Goal: Check status

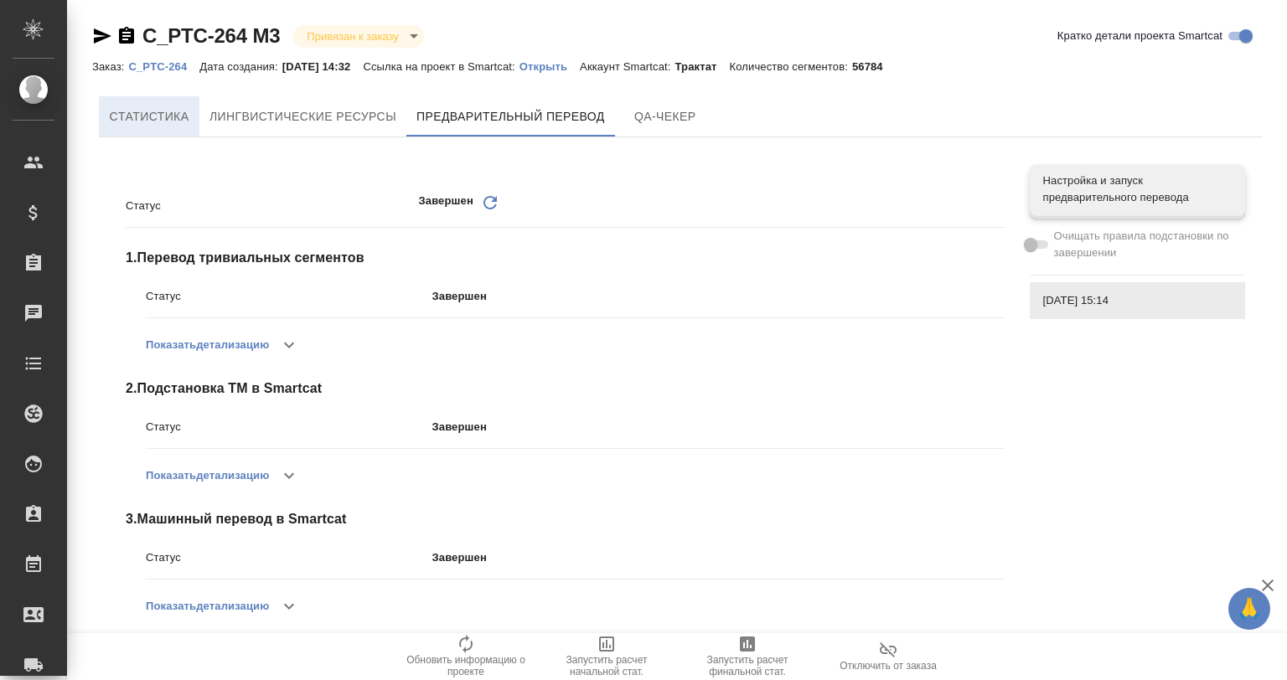
click at [145, 113] on span "Cтатистика" at bounding box center [149, 116] width 80 height 21
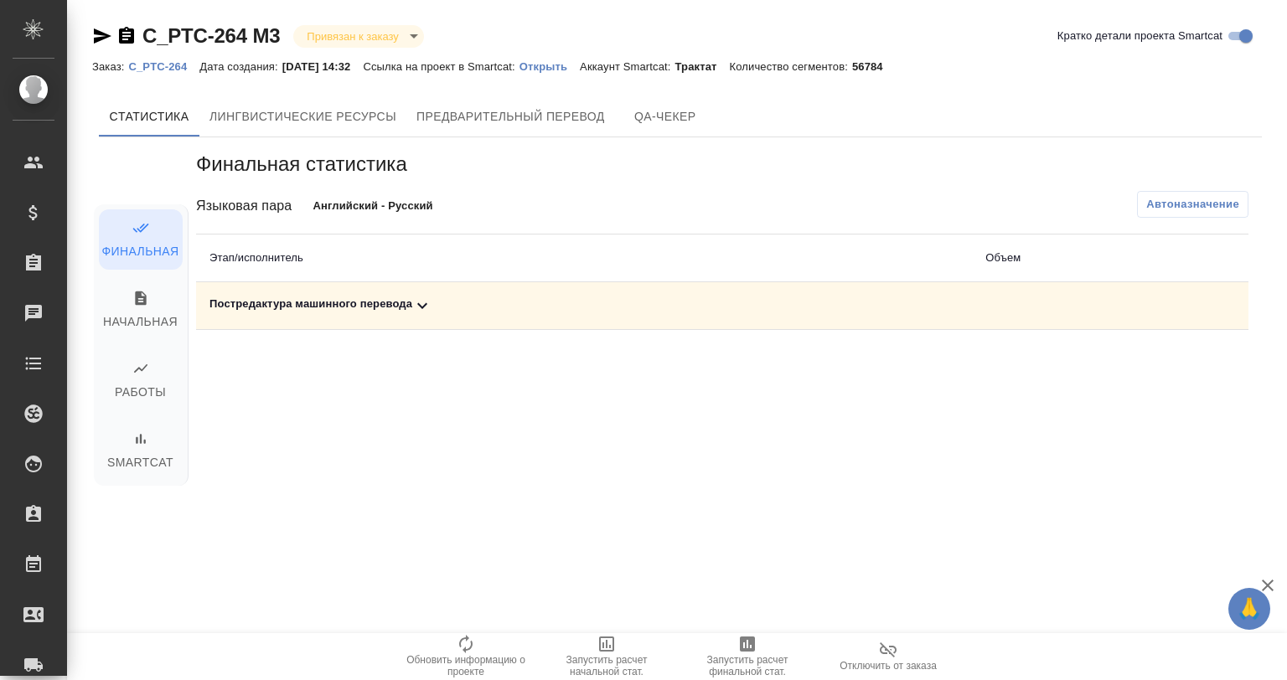
click at [414, 309] on icon at bounding box center [422, 306] width 20 height 20
click at [417, 294] on td "Постредактура машинного перевода" at bounding box center [584, 306] width 776 height 48
click at [419, 300] on icon at bounding box center [422, 306] width 20 height 20
click at [1140, 362] on icon "button" at bounding box center [1135, 364] width 20 height 20
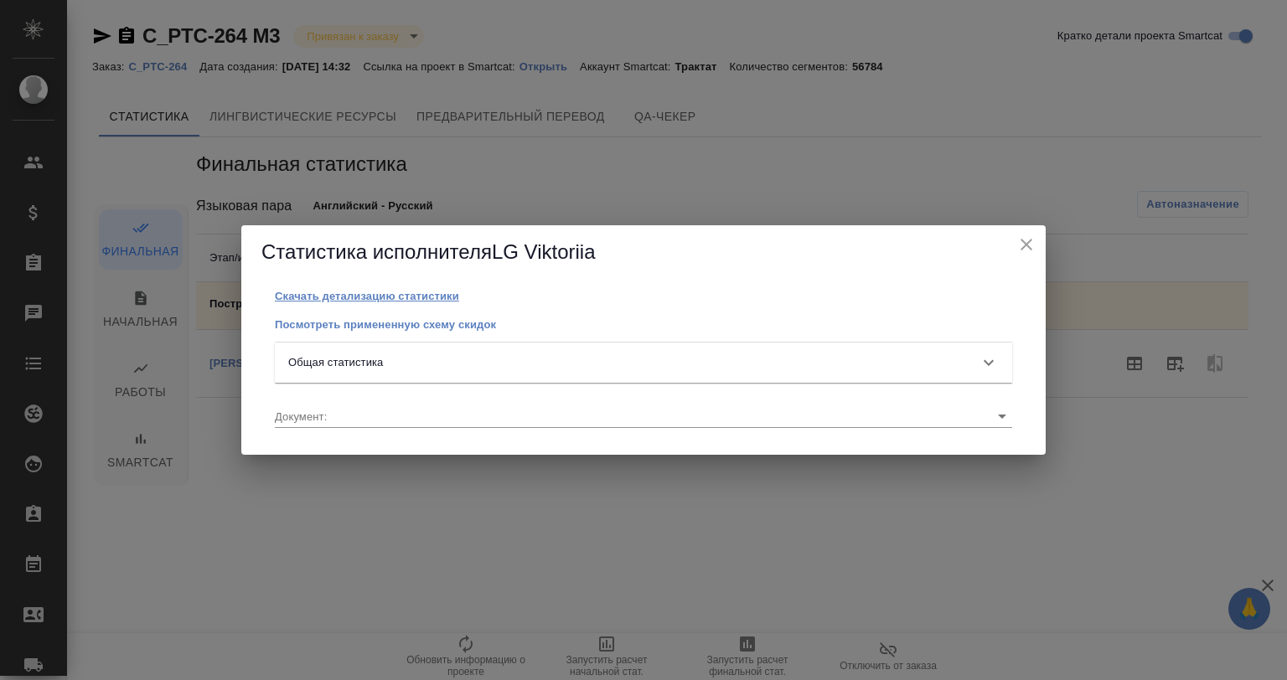
click at [347, 298] on p "Скачать детализацию статистики" at bounding box center [367, 296] width 184 height 13
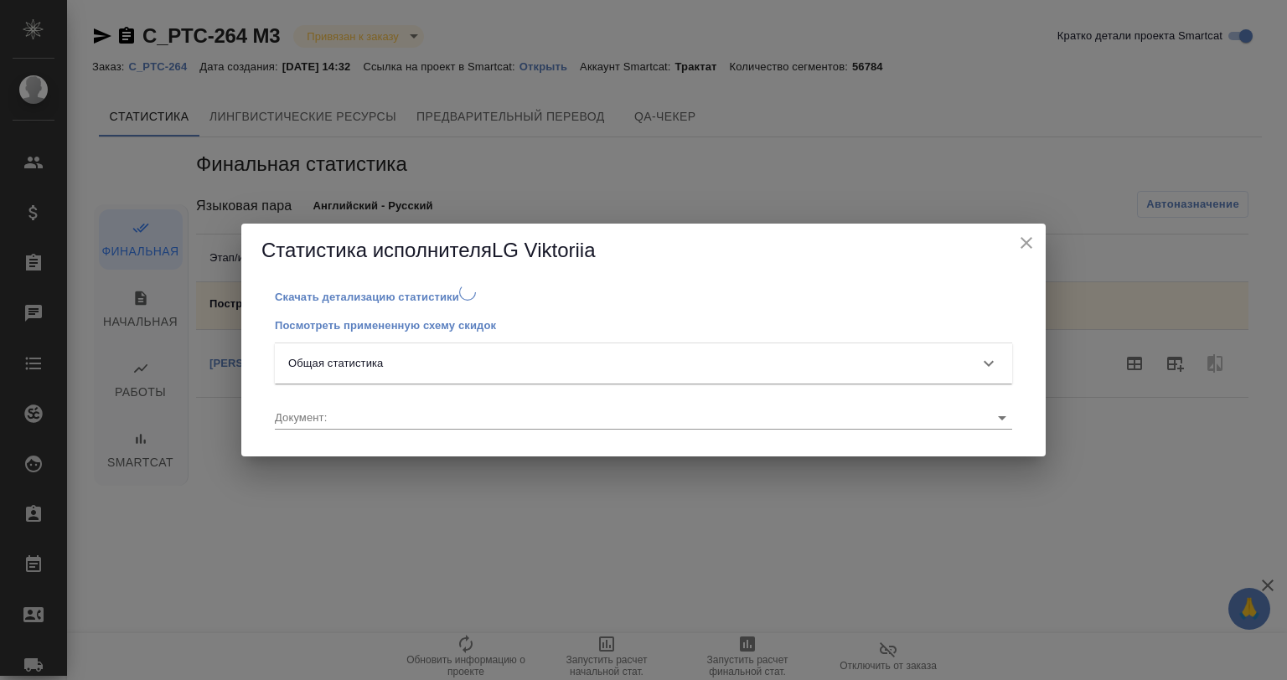
click at [391, 365] on div "Общая статистика" at bounding box center [628, 363] width 680 height 17
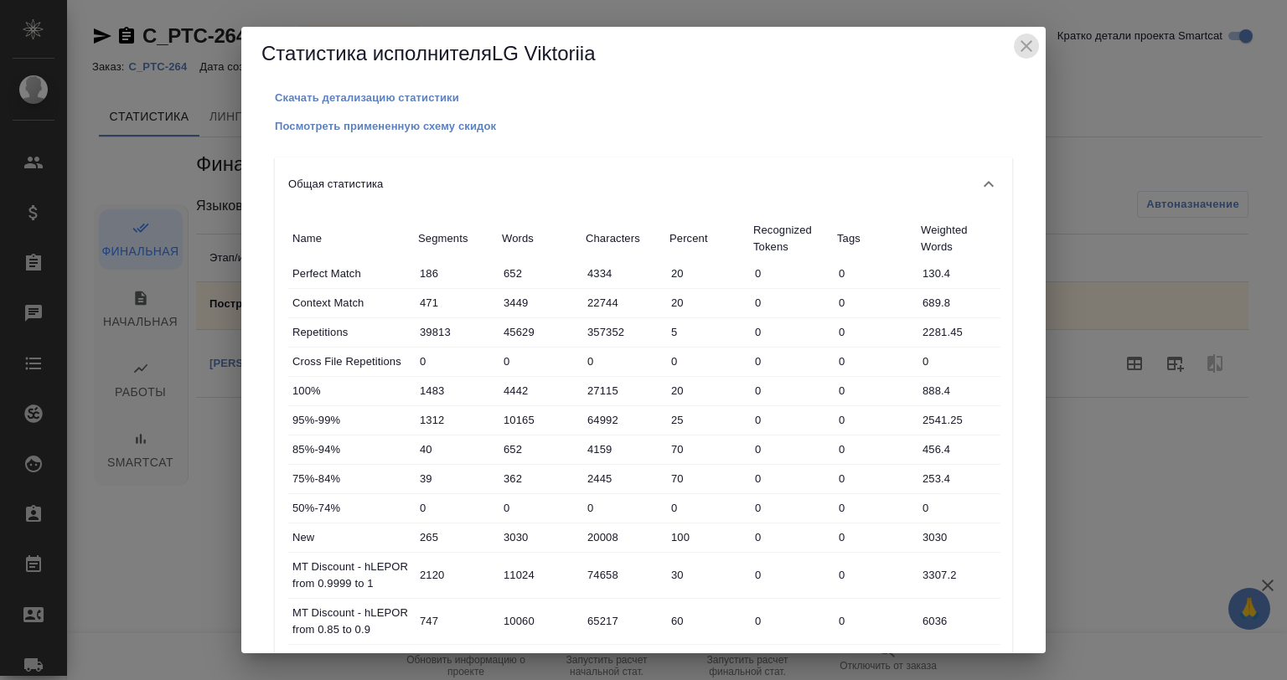
click at [1022, 44] on icon "close" at bounding box center [1027, 46] width 12 height 12
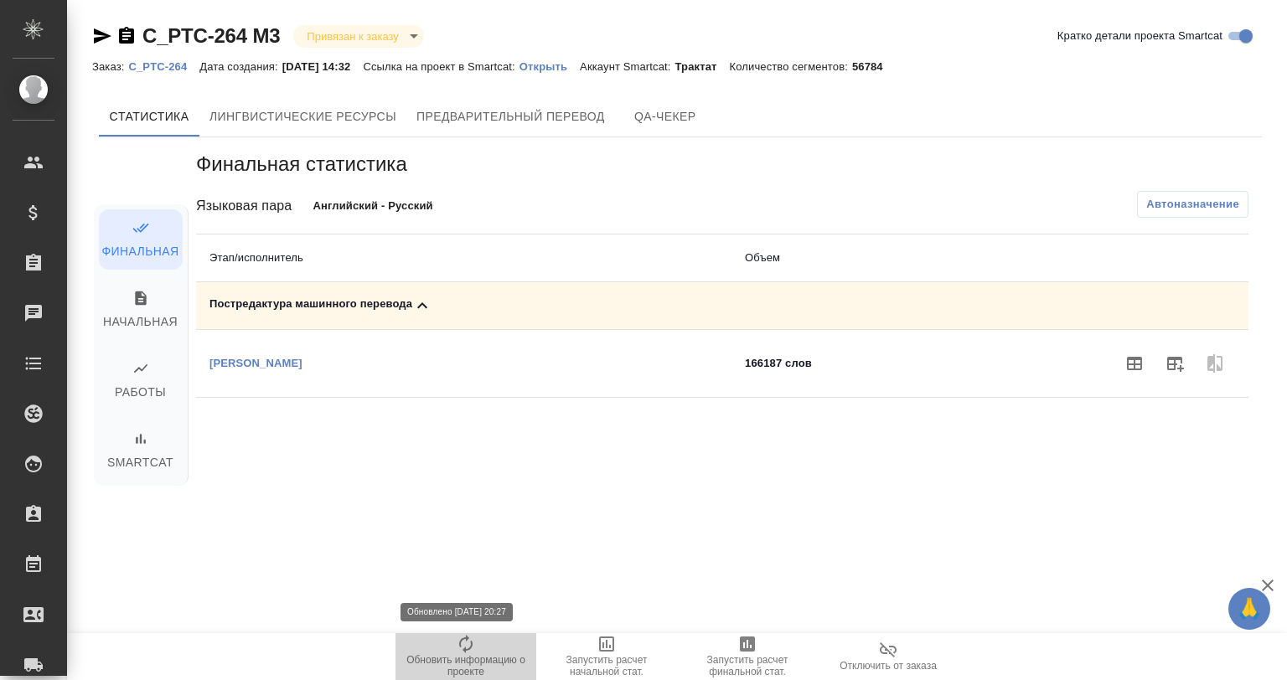
click at [459, 650] on icon "button" at bounding box center [466, 644] width 20 height 20
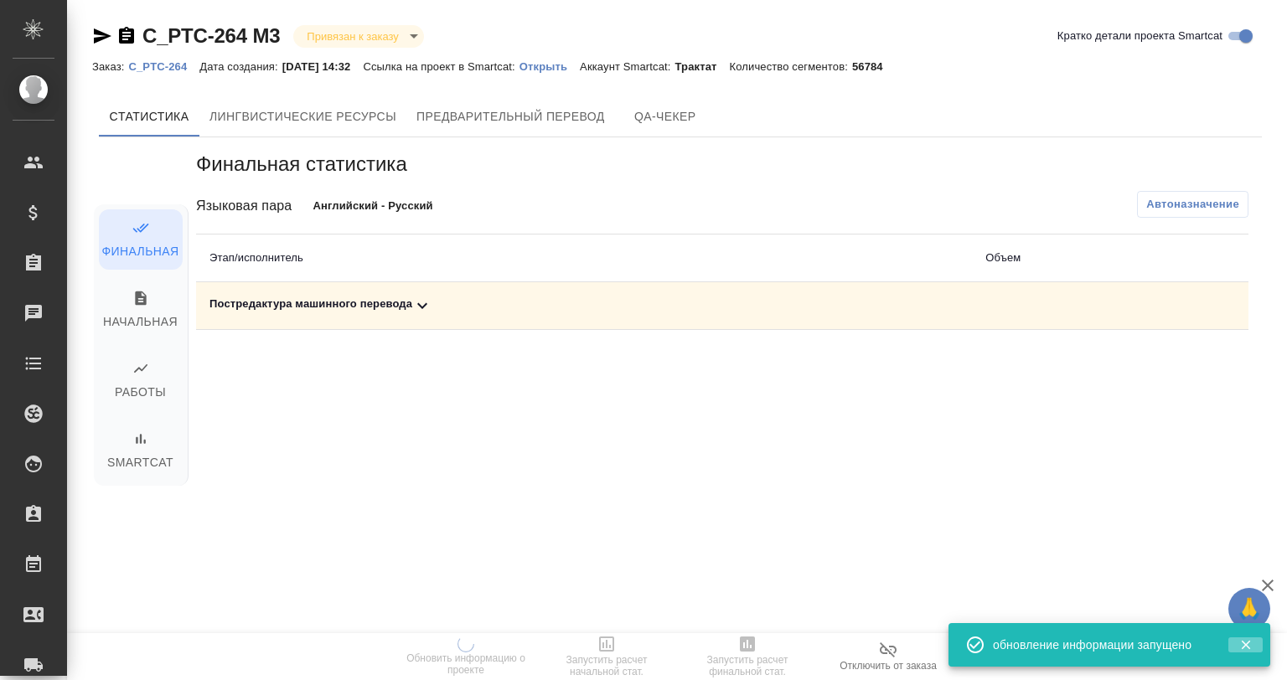
click at [1247, 644] on icon "button" at bounding box center [1245, 645] width 9 height 9
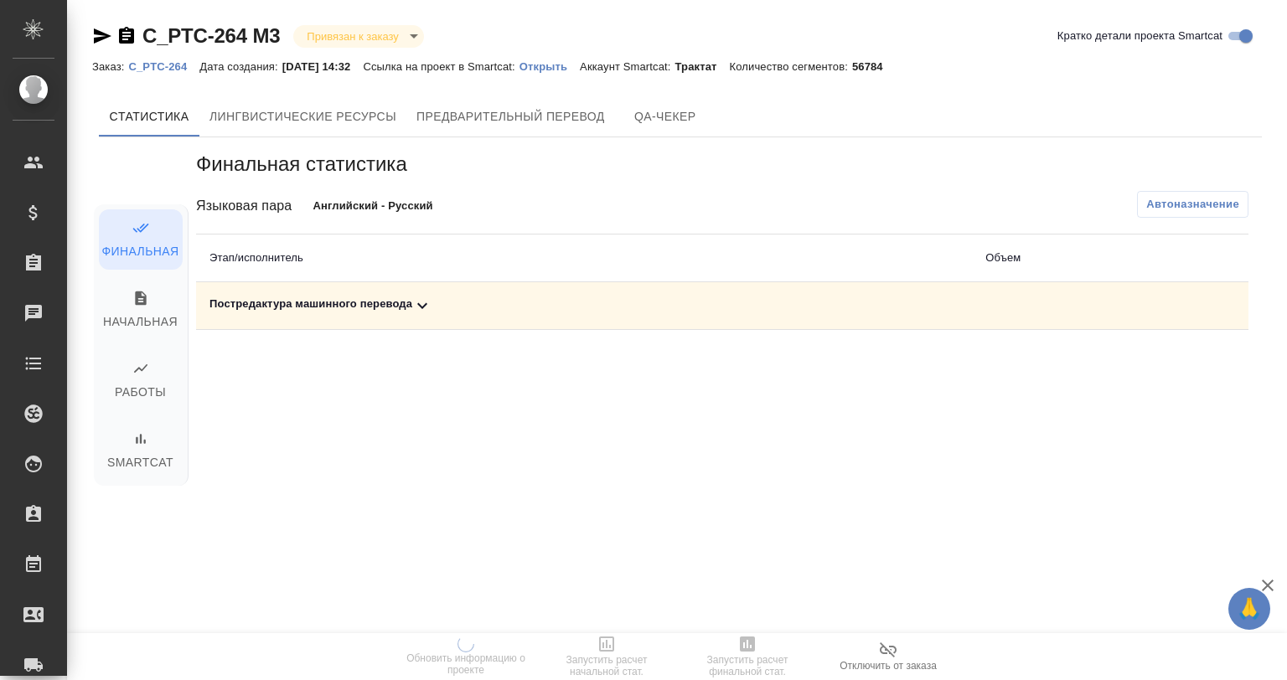
click at [1263, 582] on icon "button" at bounding box center [1268, 586] width 20 height 20
click at [969, 20] on div "C_PTC-264 M3 Привязан к заказу linkedToOrder Кратко детали проекта Smartcat Зак…" at bounding box center [680, 287] width 1195 height 575
click at [742, 654] on icon "button" at bounding box center [747, 644] width 20 height 20
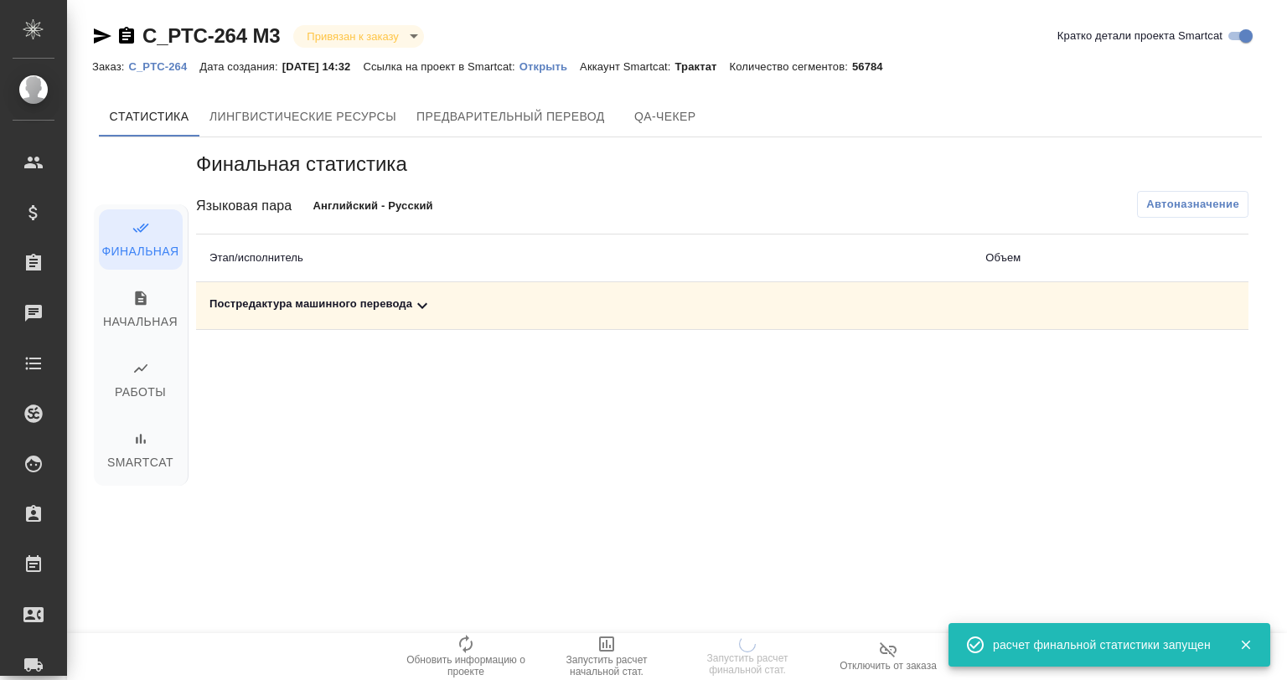
click at [422, 303] on icon at bounding box center [422, 306] width 20 height 20
click at [422, 303] on icon at bounding box center [422, 306] width 10 height 6
click at [580, 489] on div "Финальная статистика Языковая пара Английский - Русский Автоназначение Этап/исп…" at bounding box center [722, 341] width 1079 height 408
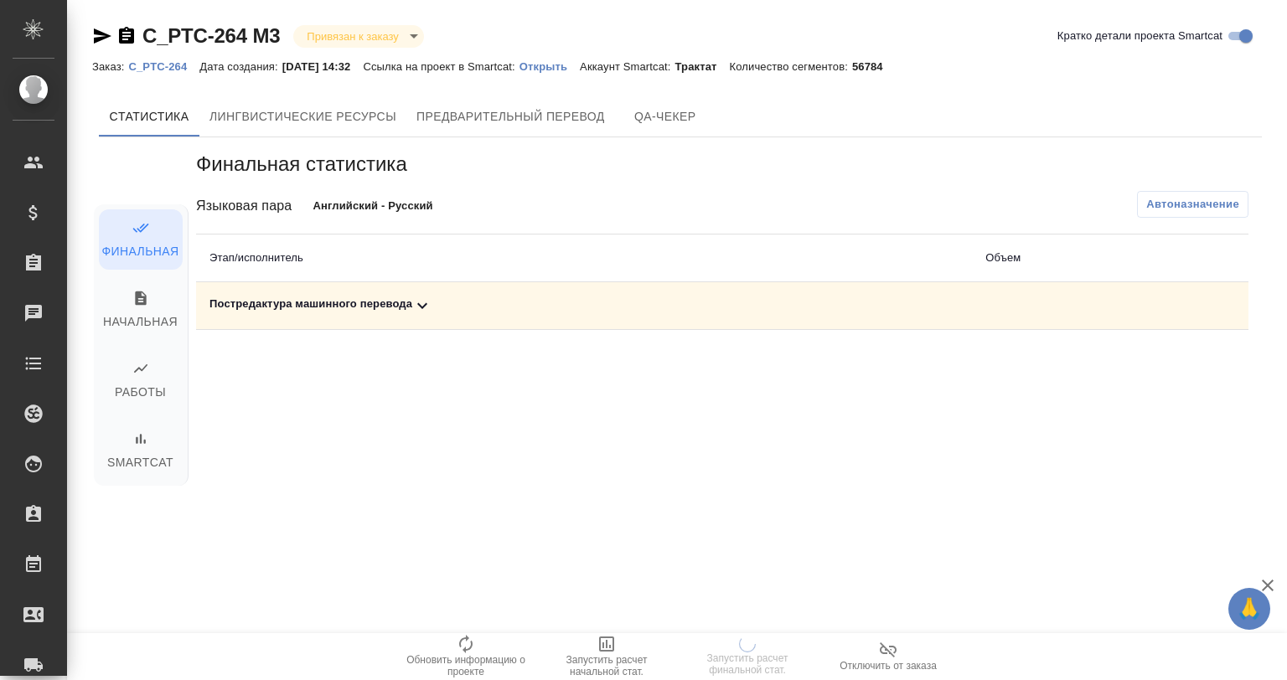
click at [421, 302] on icon at bounding box center [422, 306] width 20 height 20
